Goal: Navigation & Orientation: Find specific page/section

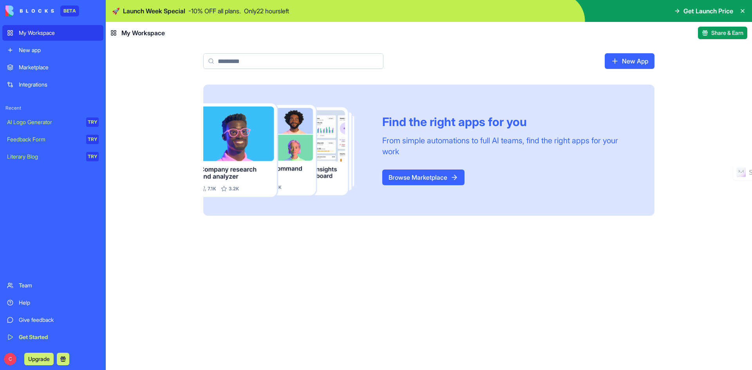
click at [701, 11] on span "Get Launch Price" at bounding box center [708, 10] width 50 height 9
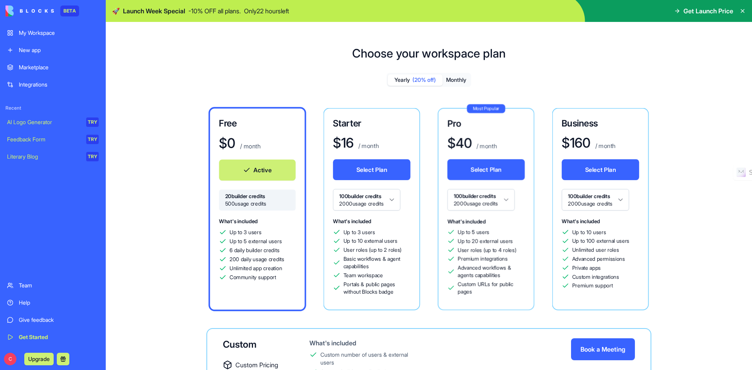
click at [676, 12] on icon at bounding box center [677, 11] width 6 height 6
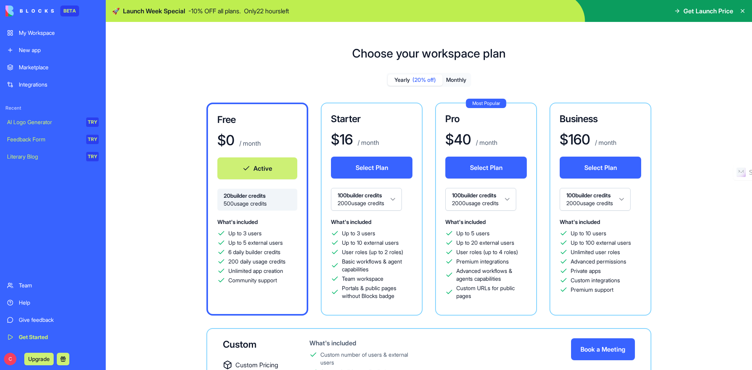
click at [457, 83] on button "Monthly" at bounding box center [456, 79] width 27 height 11
click at [43, 30] on div "My Workspace" at bounding box center [59, 33] width 80 height 8
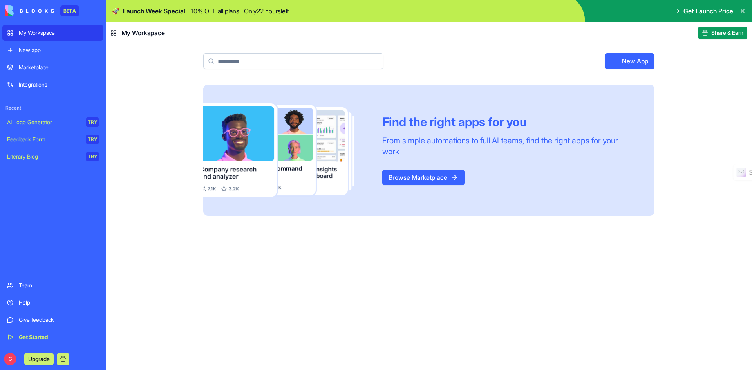
click at [409, 173] on link "Browse Marketplace" at bounding box center [423, 178] width 82 height 16
